Goal: Find specific page/section: Find specific page/section

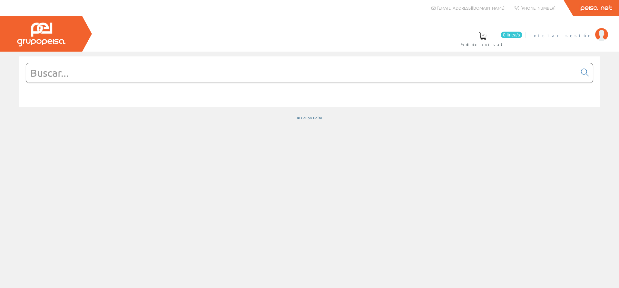
click at [581, 33] on span "Iniciar sesión" at bounding box center [560, 35] width 63 height 6
click at [578, 35] on span "[PERSON_NAME]" at bounding box center [562, 35] width 59 height 6
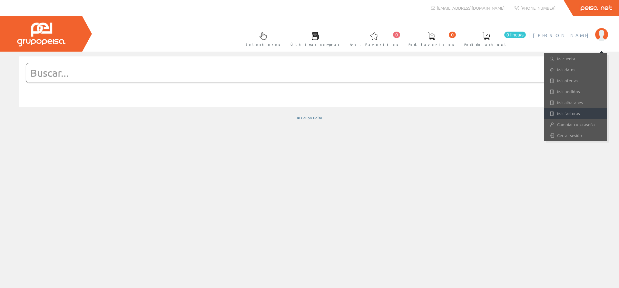
click at [566, 110] on link "Mis facturas" at bounding box center [575, 113] width 63 height 11
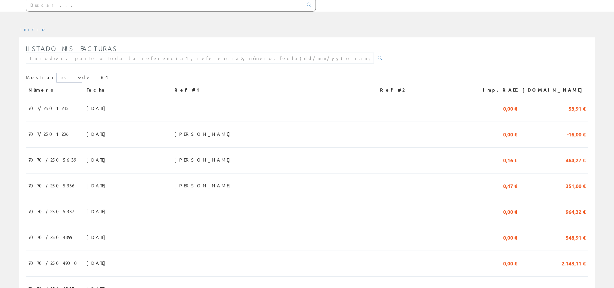
scroll to position [69, 0]
